Goal: Task Accomplishment & Management: Use online tool/utility

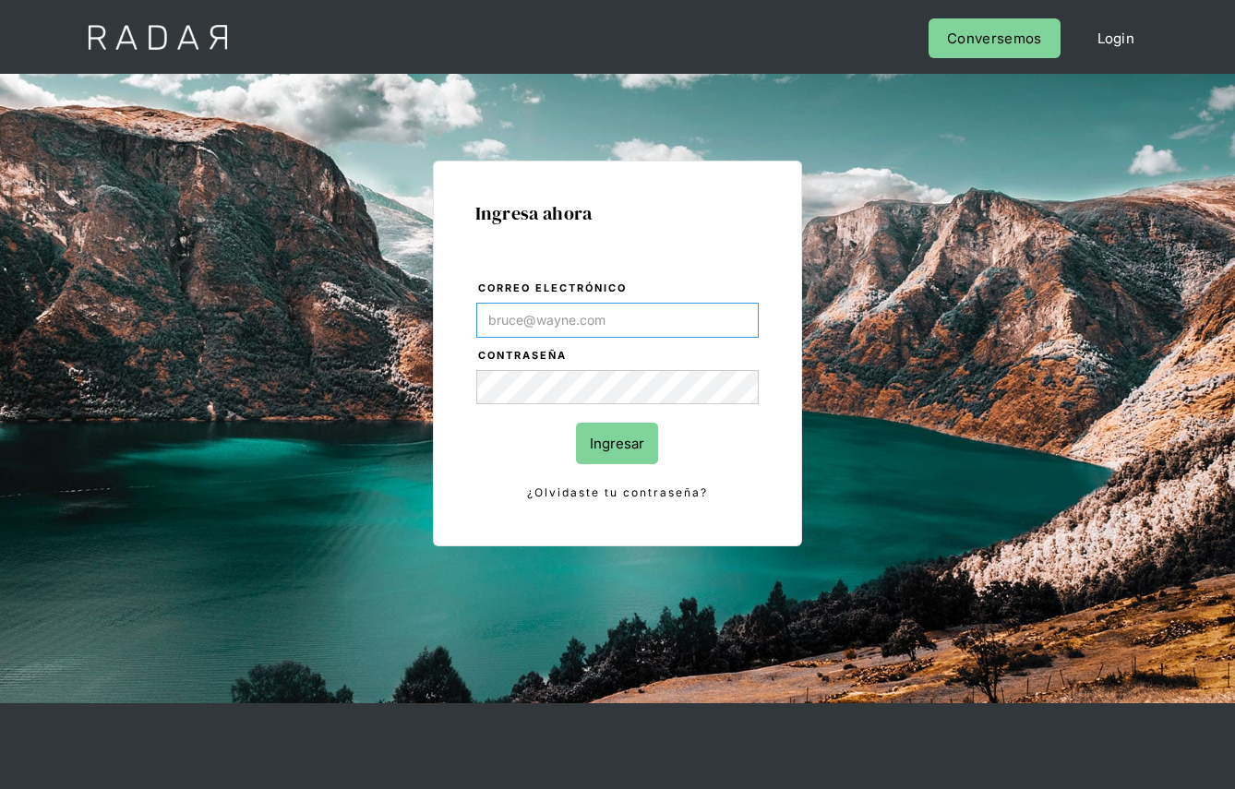
type input "[PERSON_NAME][EMAIL_ADDRESS][DOMAIN_NAME]"
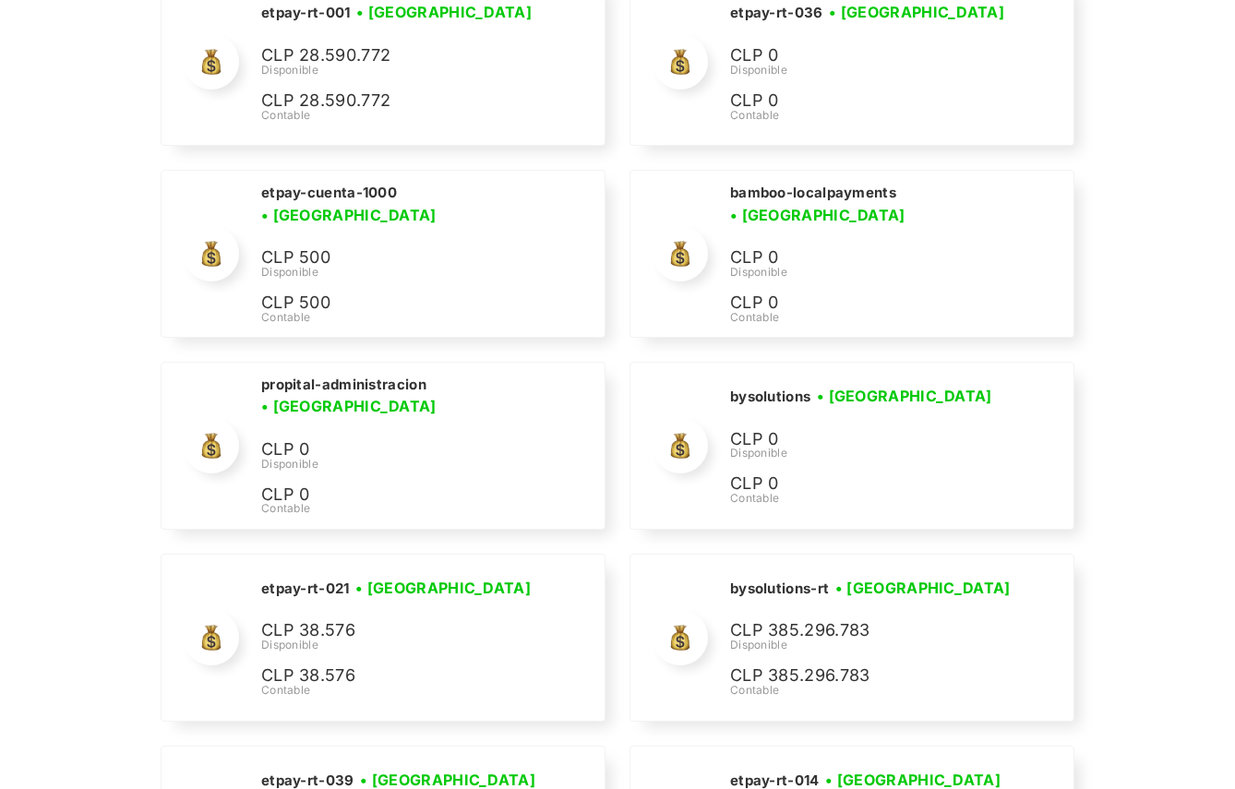
scroll to position [8720, 0]
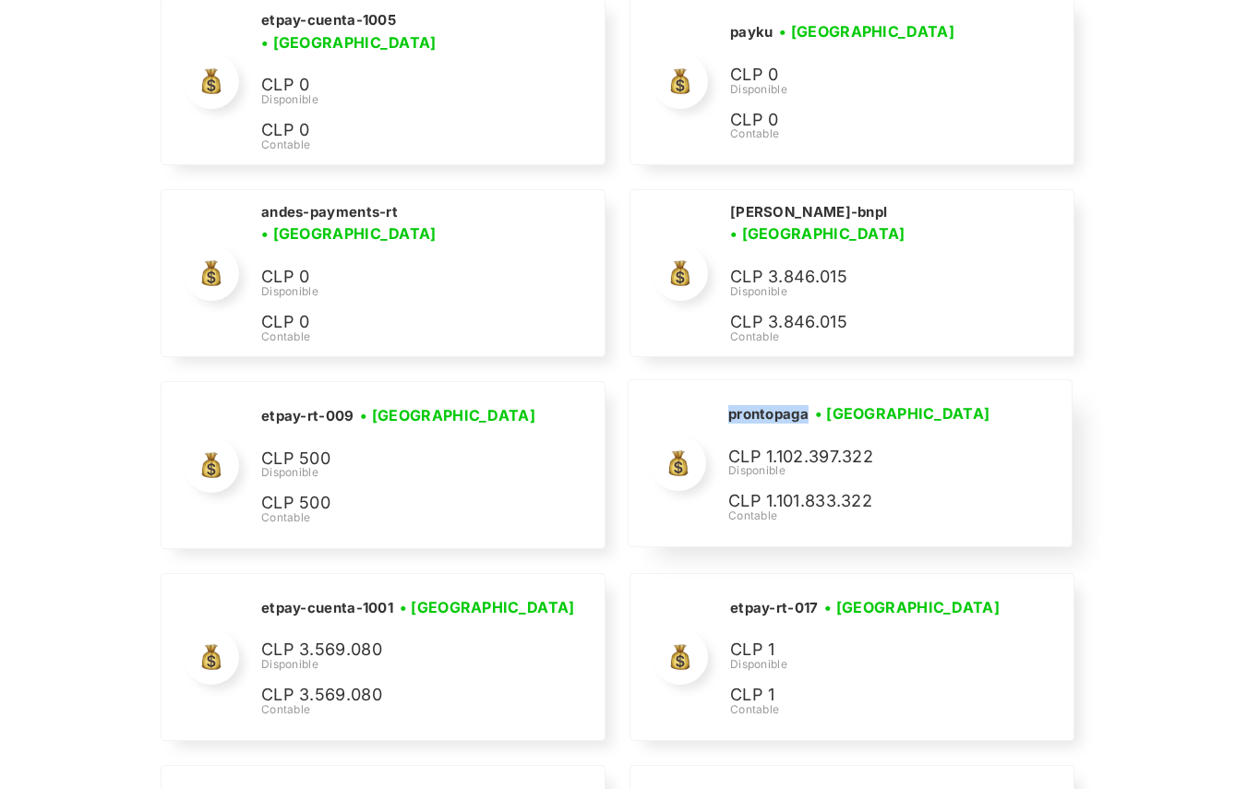
drag, startPoint x: 809, startPoint y: 391, endPoint x: 727, endPoint y: 391, distance: 82.2
click at [727, 391] on div "prontopaga • Conectada • Desconectada CLP 1.102.397.322 Disponible CLP 1.101.83…" at bounding box center [850, 463] width 443 height 166
copy h2 "prontopaga"
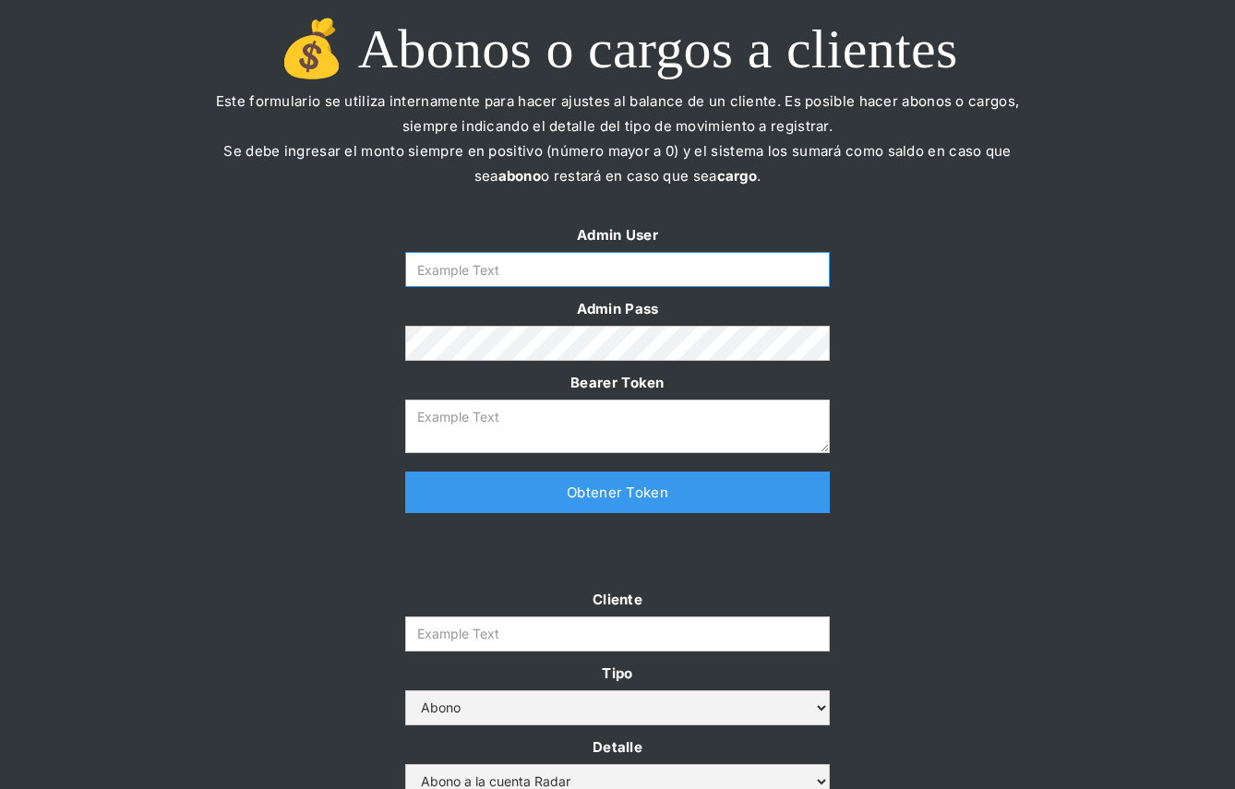
click at [619, 267] on input "Form" at bounding box center [617, 269] width 425 height 35
type input "[PERSON_NAME][EMAIL_ADDRESS][DOMAIN_NAME]"
click at [567, 494] on link "Obtener Token" at bounding box center [617, 493] width 425 height 42
type textarea "[SECURITY_DATA]"
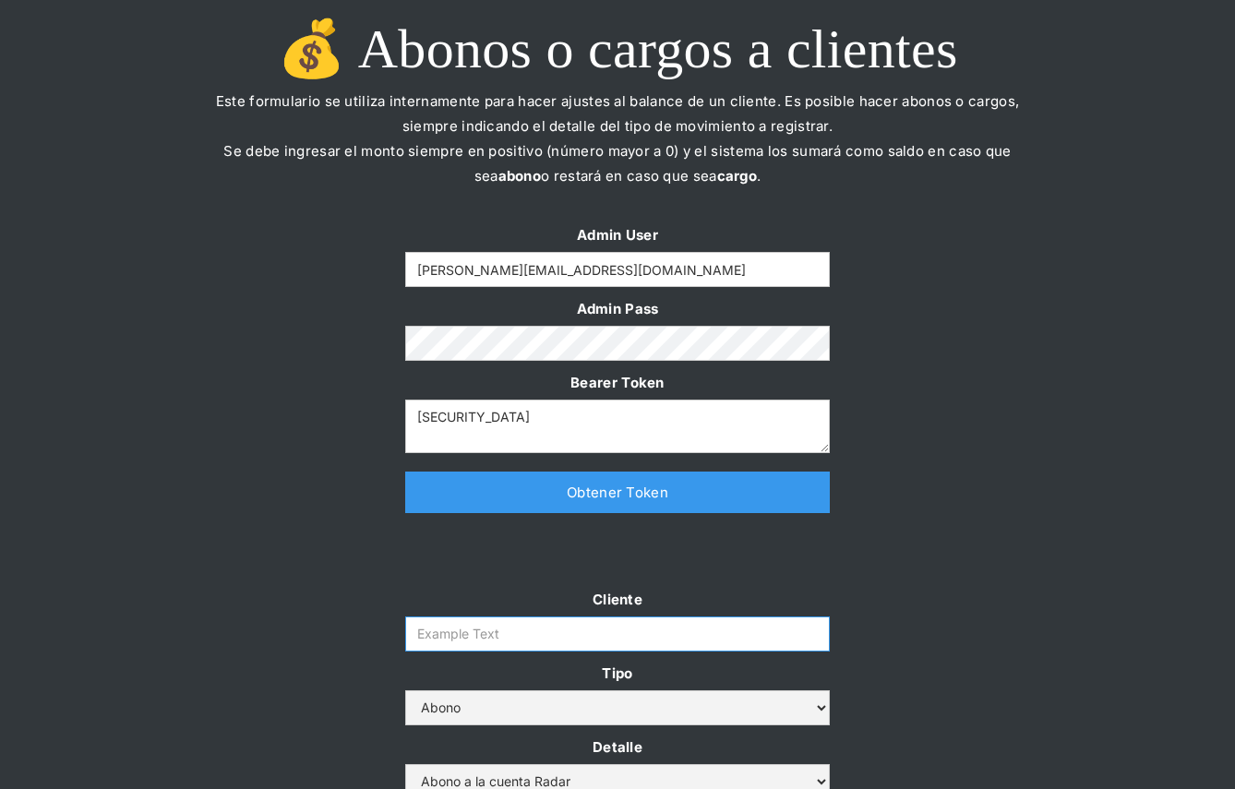
click at [504, 637] on input "Cliente" at bounding box center [617, 634] width 425 height 35
paste input "prontopaga"
type input "prontopaga"
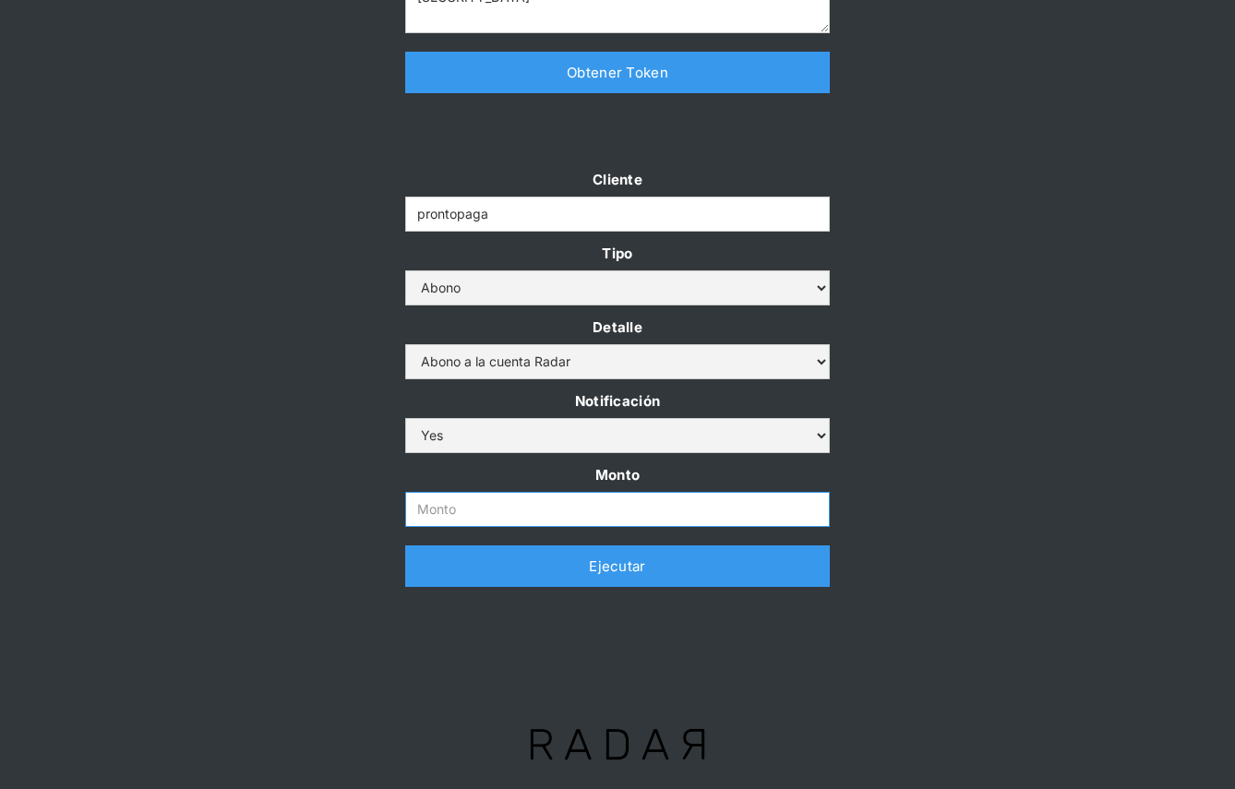
click at [548, 516] on input "Monto" at bounding box center [617, 509] width 425 height 35
paste input "$900,000,000"
type input "900.000.000"
click at [893, 467] on div "Cliente prontopaga Tipo Abono Cargo Detalle Abono a la cuenta Radar Devolución …" at bounding box center [617, 386] width 1235 height 439
click at [721, 572] on link "Ejecutar" at bounding box center [617, 567] width 425 height 42
